Goal: Book appointment/travel/reservation

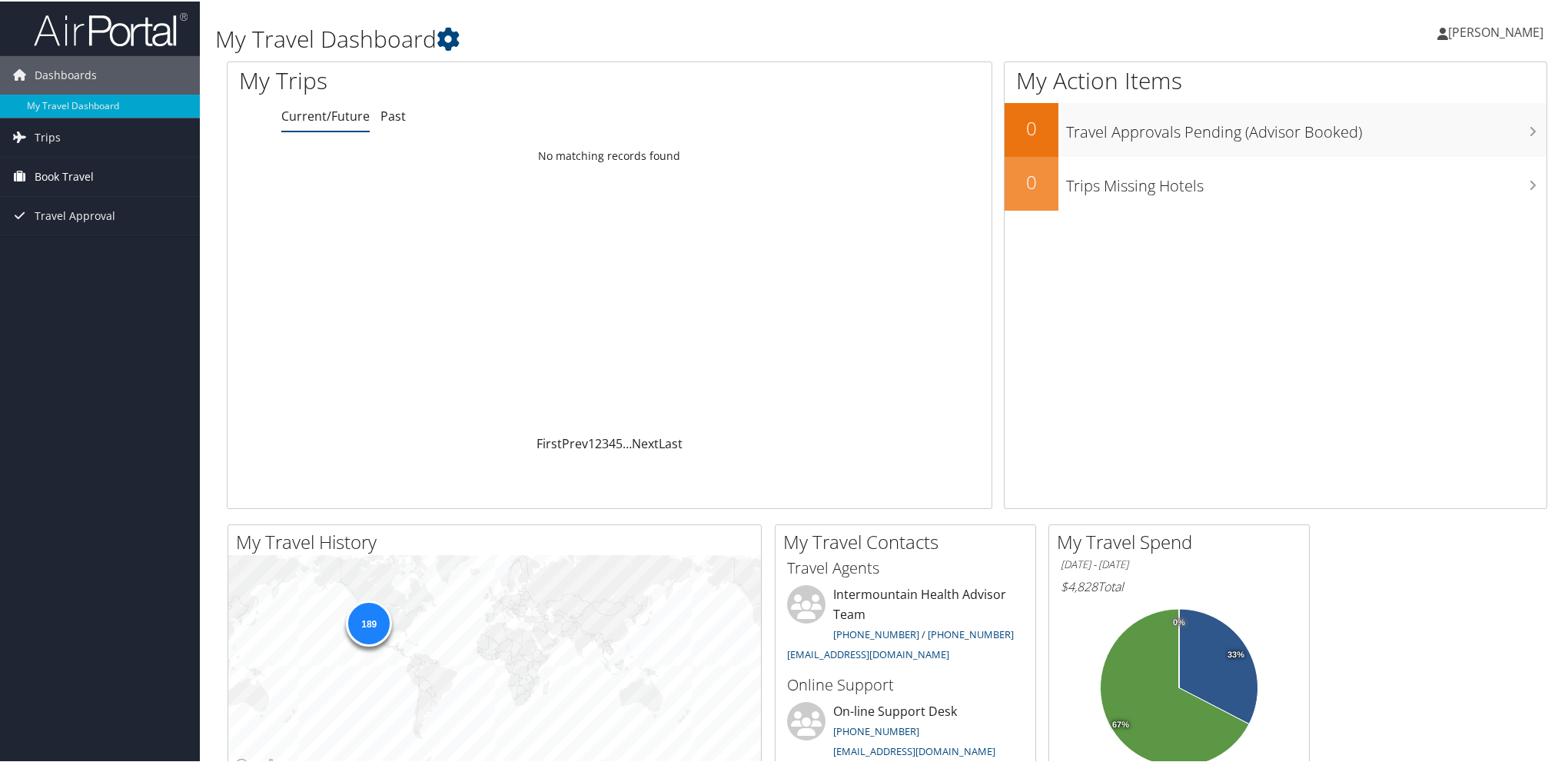
click at [52, 164] on span "Book Travel" at bounding box center [64, 176] width 59 height 39
click at [90, 253] on link "Book/Manage Online Trips" at bounding box center [99, 252] width 199 height 23
